Goal: Navigation & Orientation: Find specific page/section

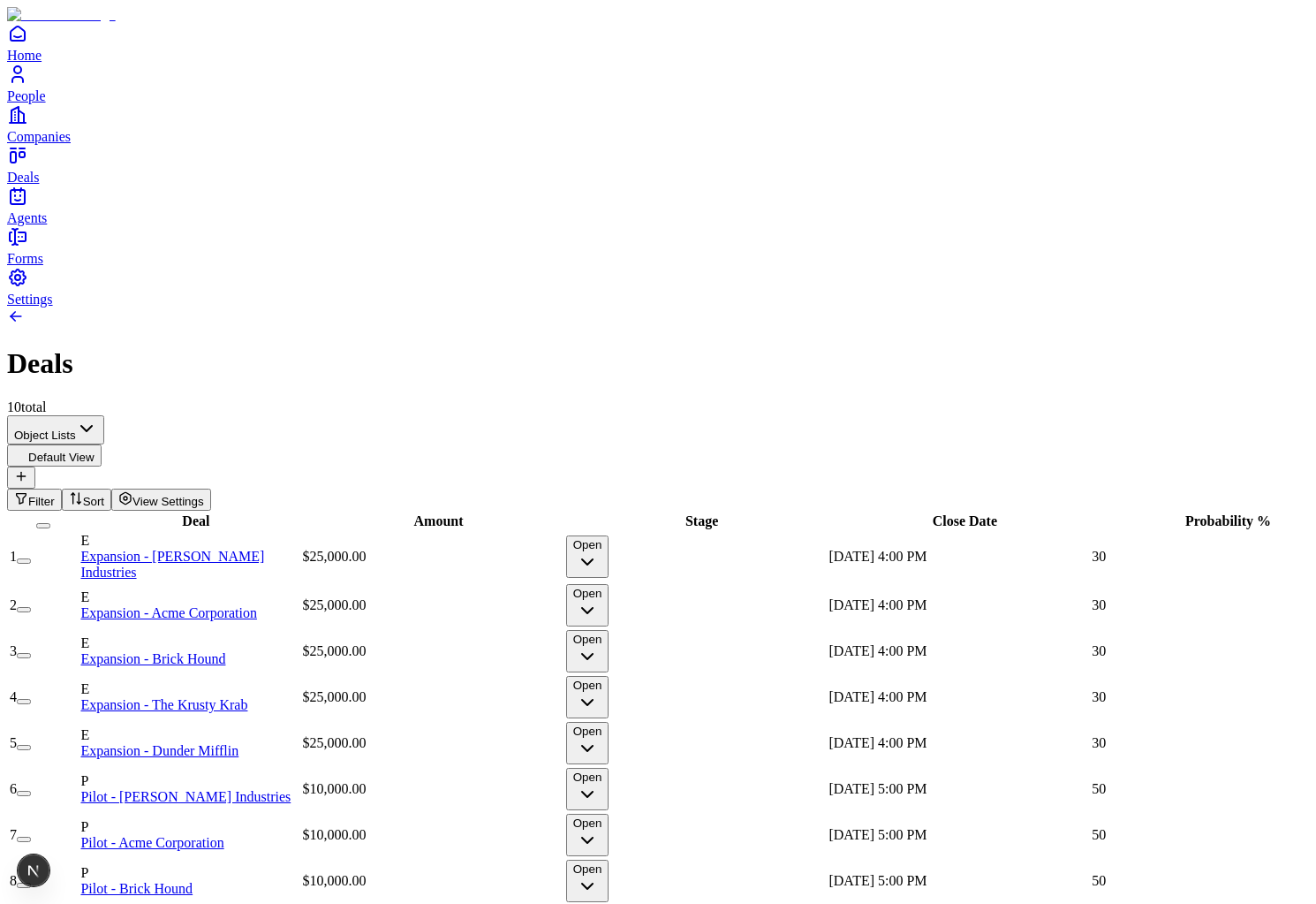
click at [28, 84] on icon "People" at bounding box center [17, 74] width 21 height 21
click at [47, 104] on link "People" at bounding box center [658, 84] width 1301 height 40
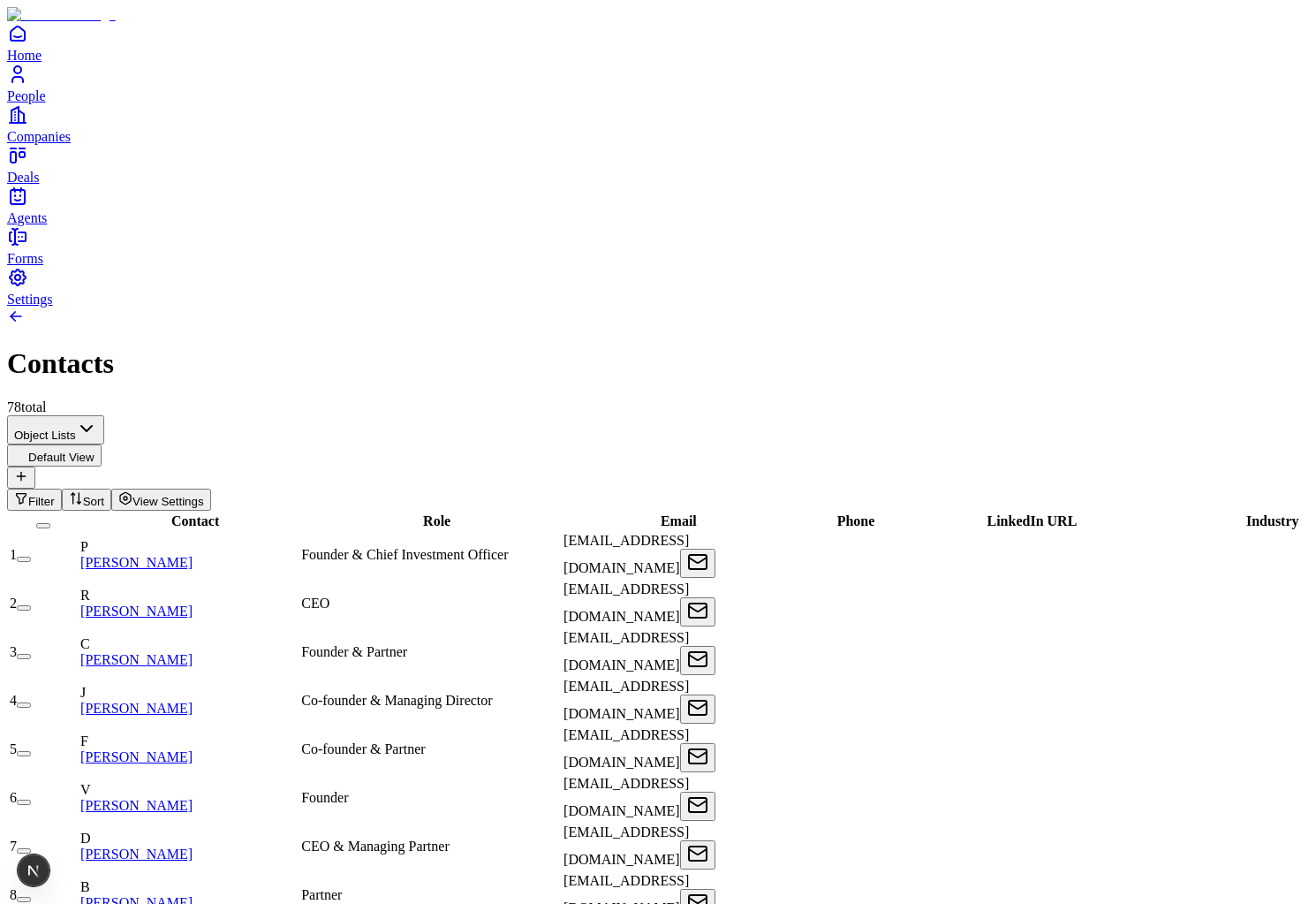
click at [28, 125] on icon "Companies" at bounding box center [17, 114] width 21 height 21
click at [46, 104] on span "People" at bounding box center [26, 95] width 39 height 15
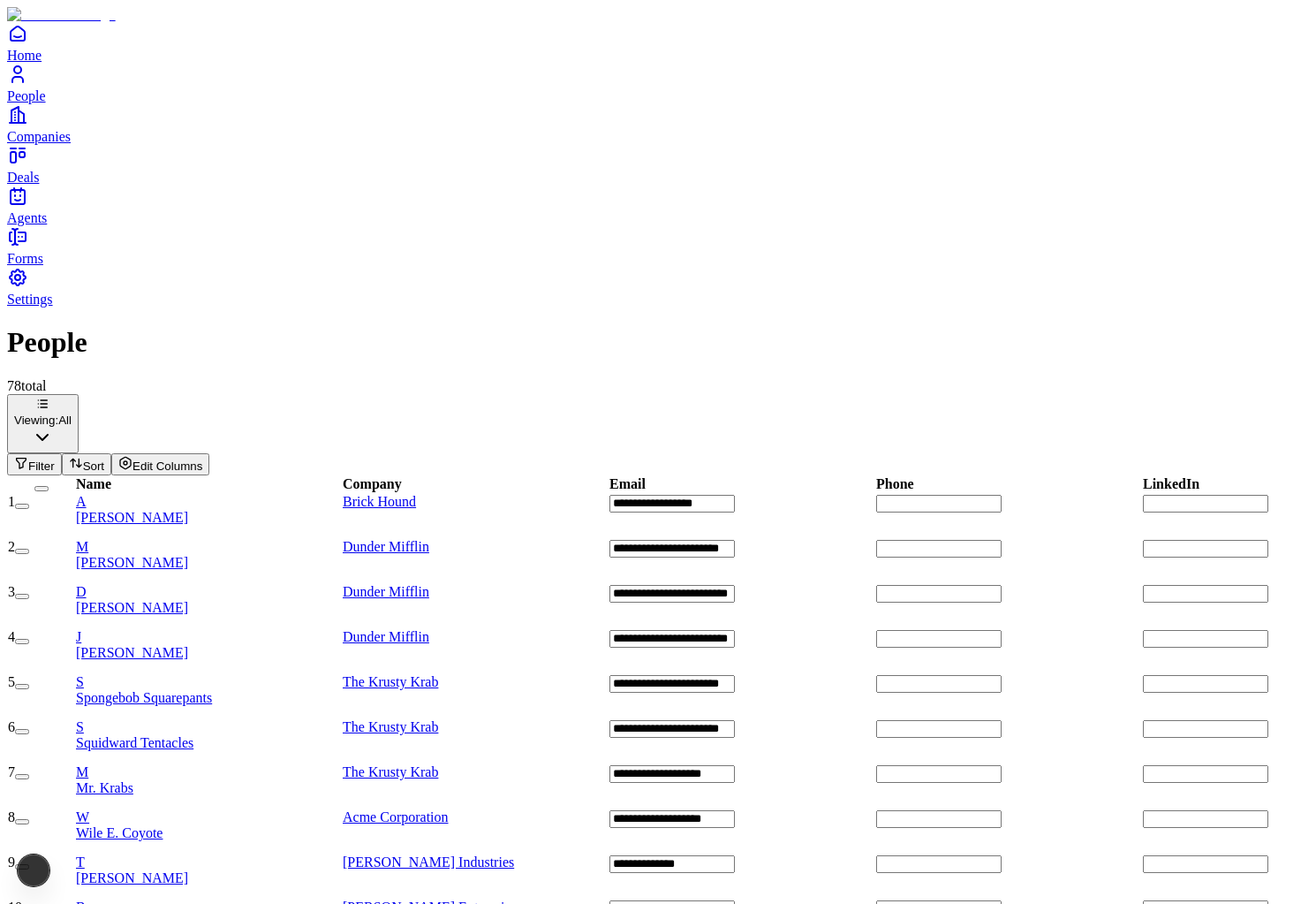
click at [66, 144] on link "Companies" at bounding box center [658, 124] width 1301 height 40
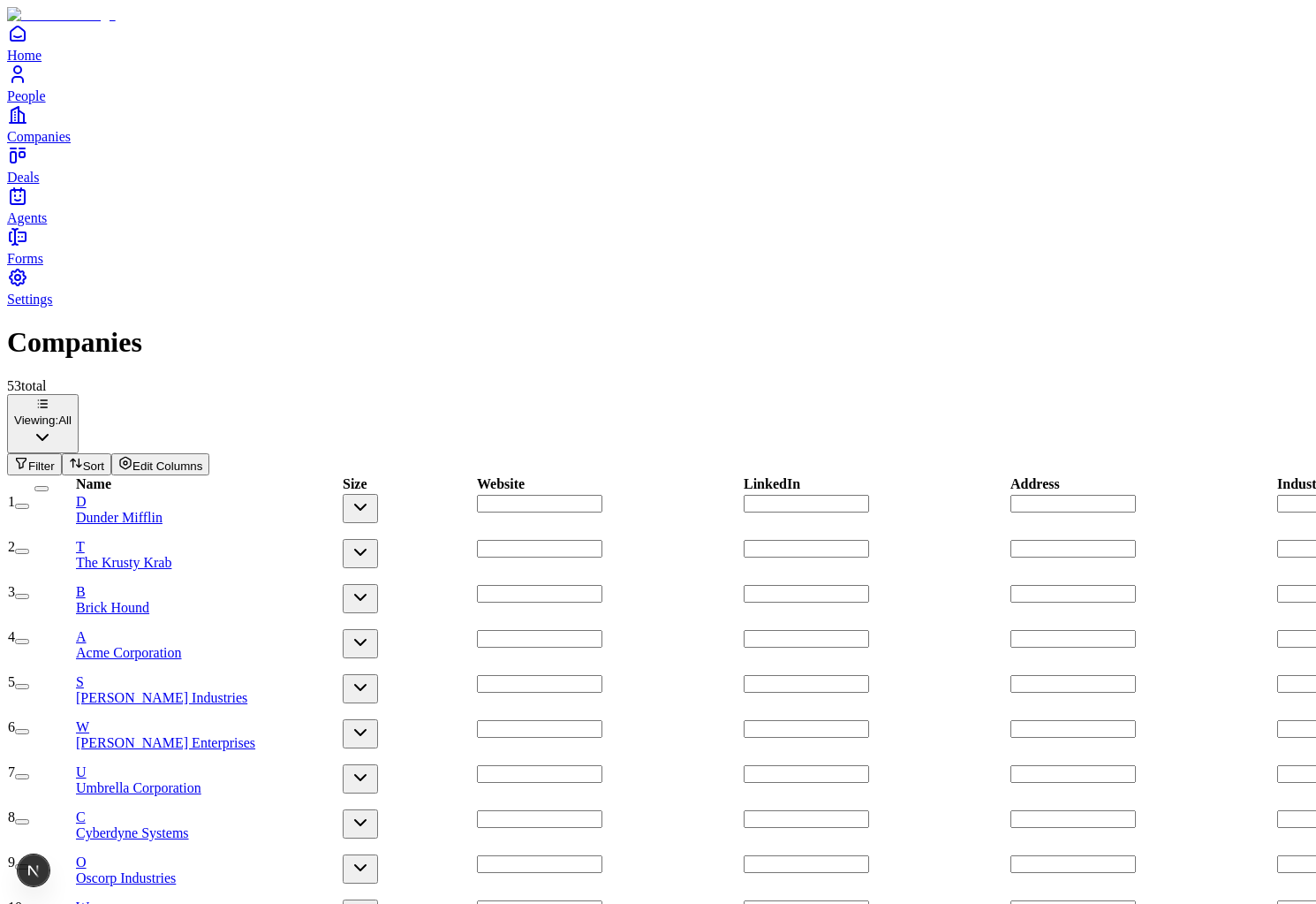
click at [71, 104] on link "People" at bounding box center [658, 84] width 1301 height 40
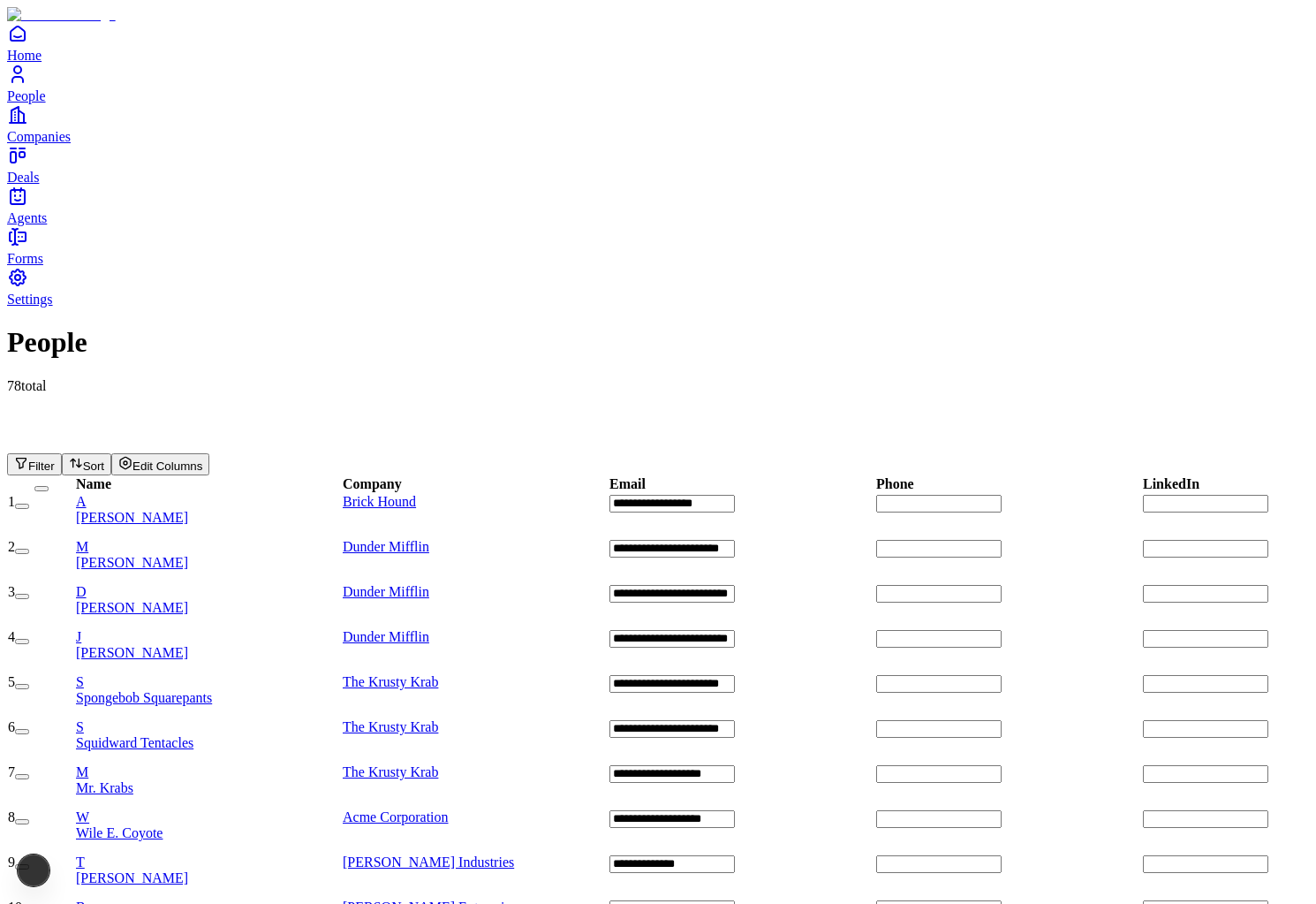
click at [68, 144] on span "Companies" at bounding box center [39, 136] width 64 height 15
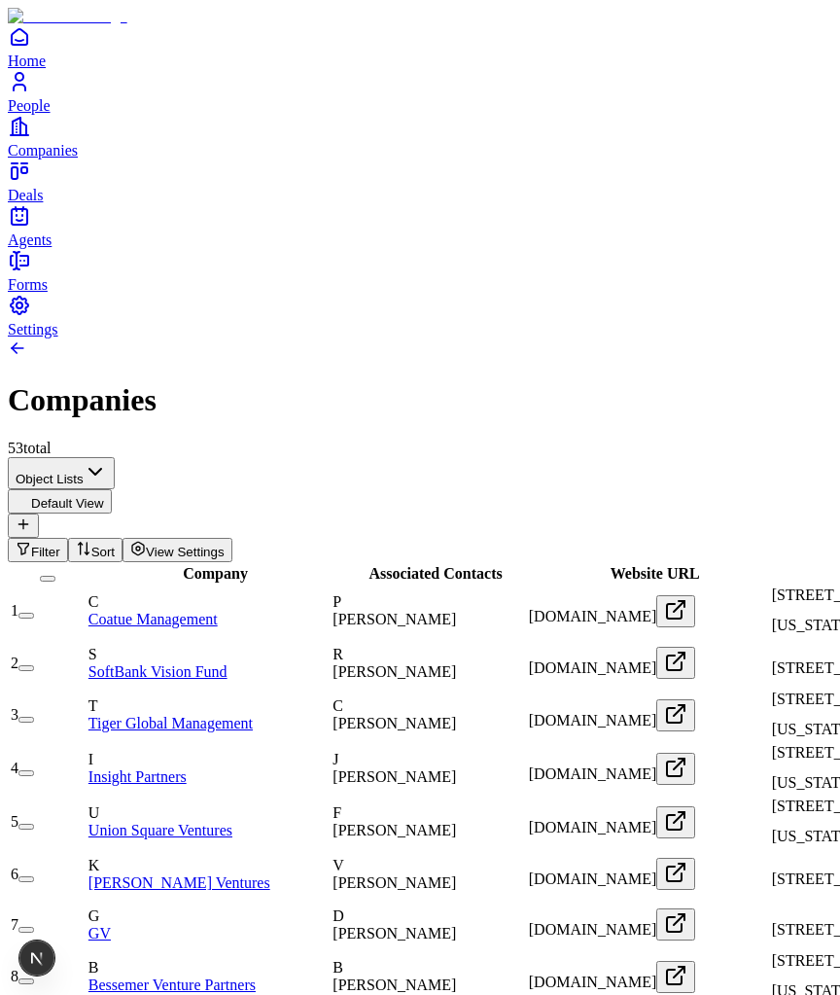
click at [76, 158] on span "Companies" at bounding box center [43, 150] width 70 height 17
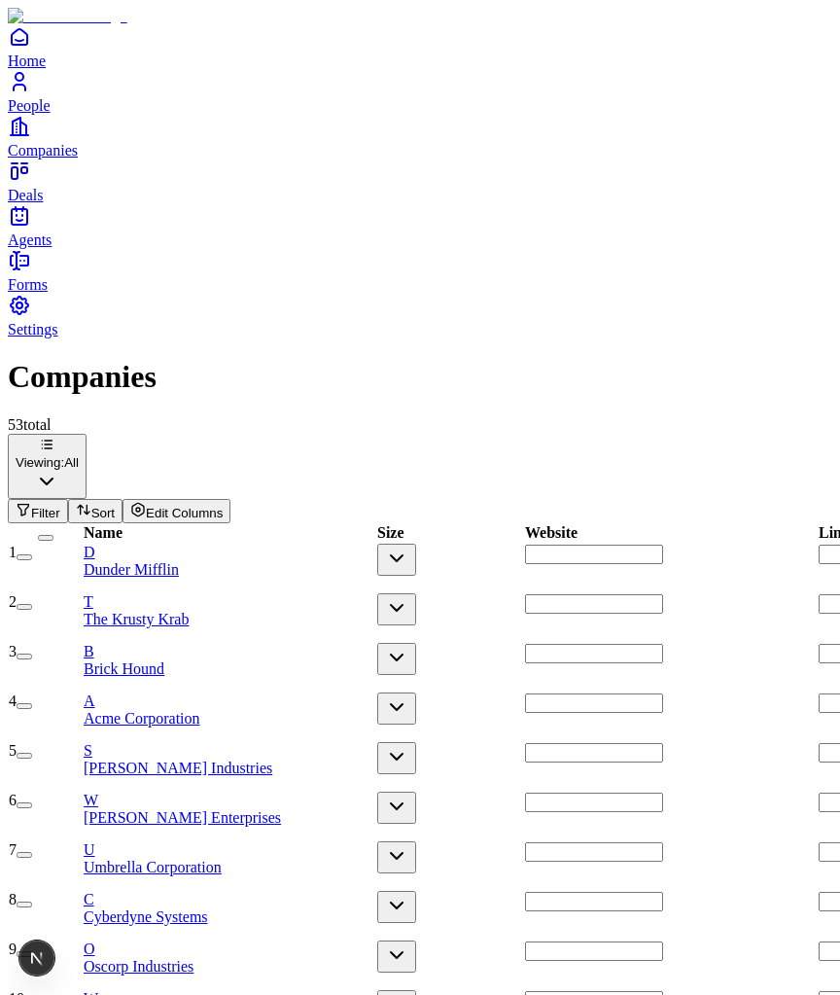
click at [464, 359] on div "Companies" at bounding box center [420, 377] width 824 height 36
